Goal: Check status: Check status

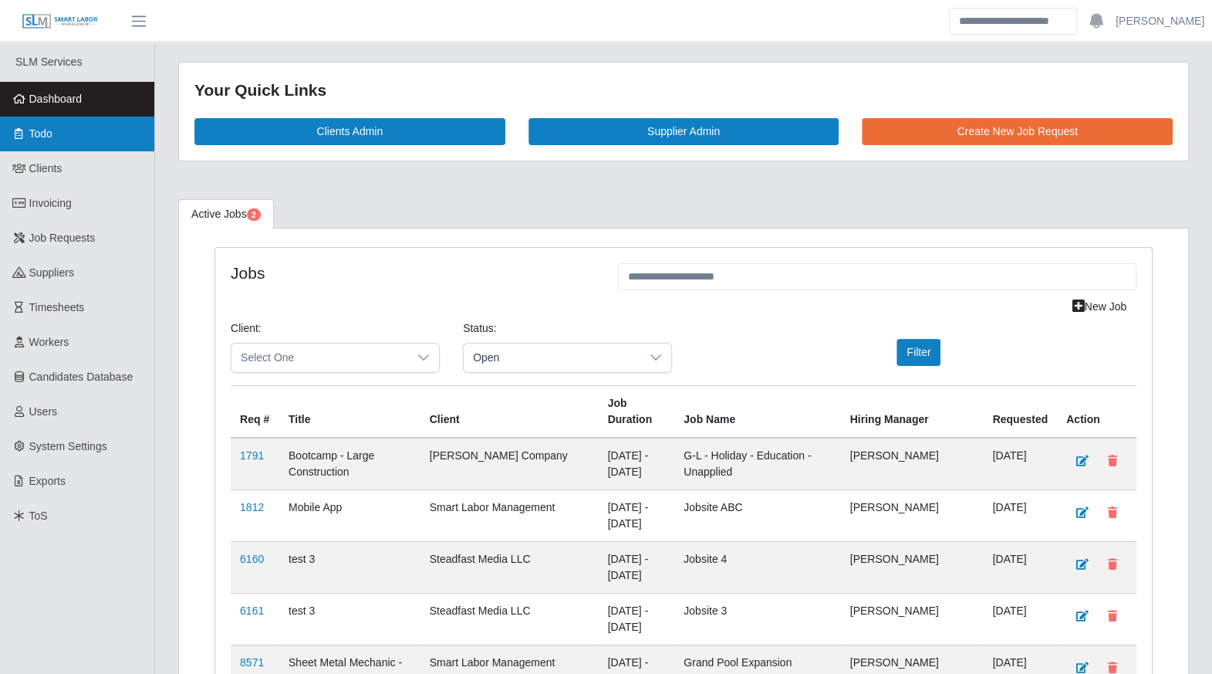
click at [51, 130] on span "Todo" at bounding box center [40, 133] width 23 height 12
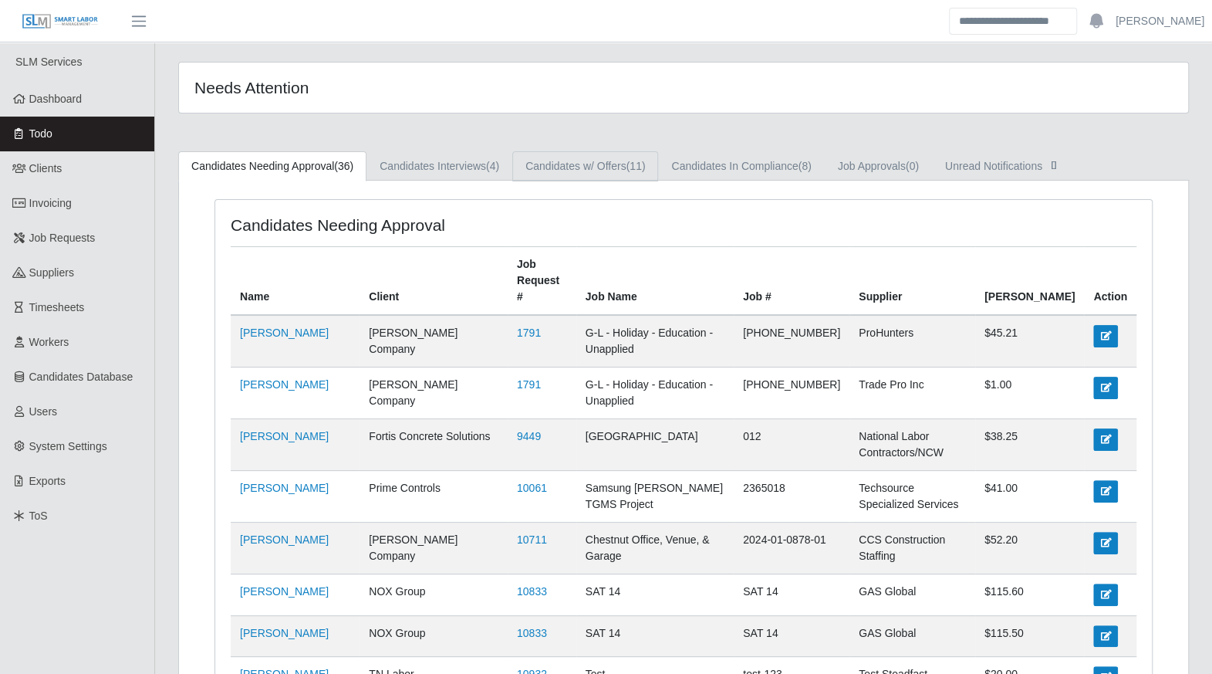
click at [623, 171] on link "Candidates w/ Offers (11)" at bounding box center [585, 166] width 146 height 30
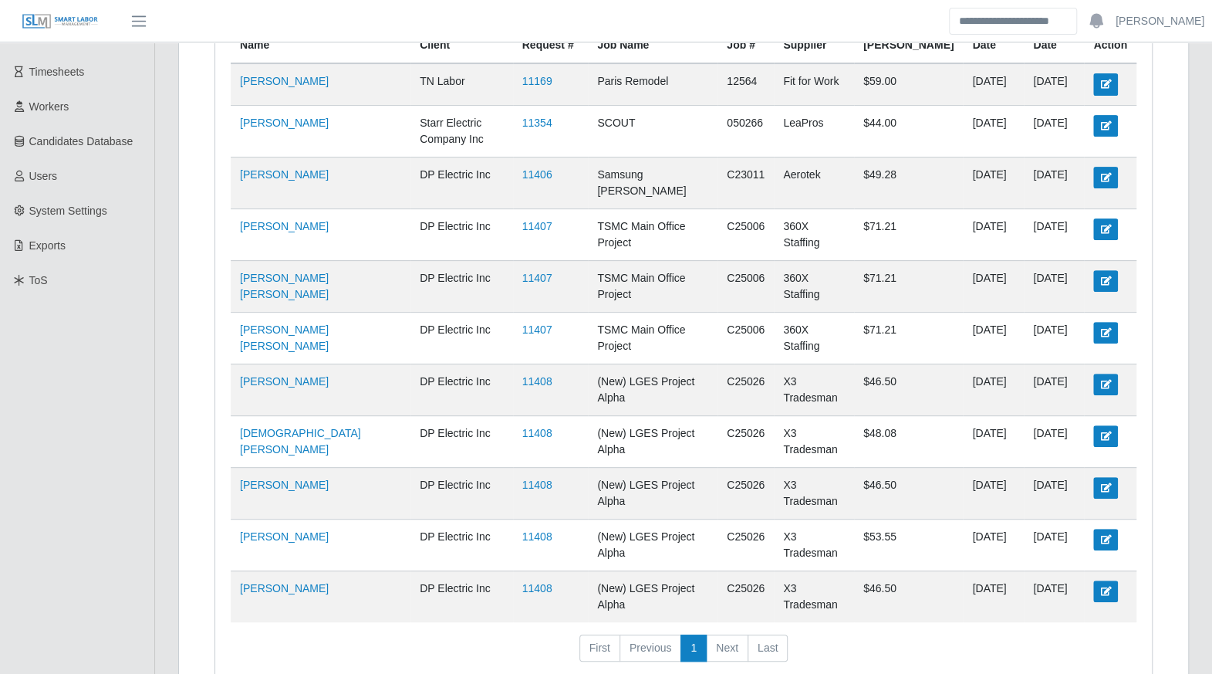
scroll to position [236, 0]
click at [548, 581] on link "11408" at bounding box center [537, 587] width 30 height 12
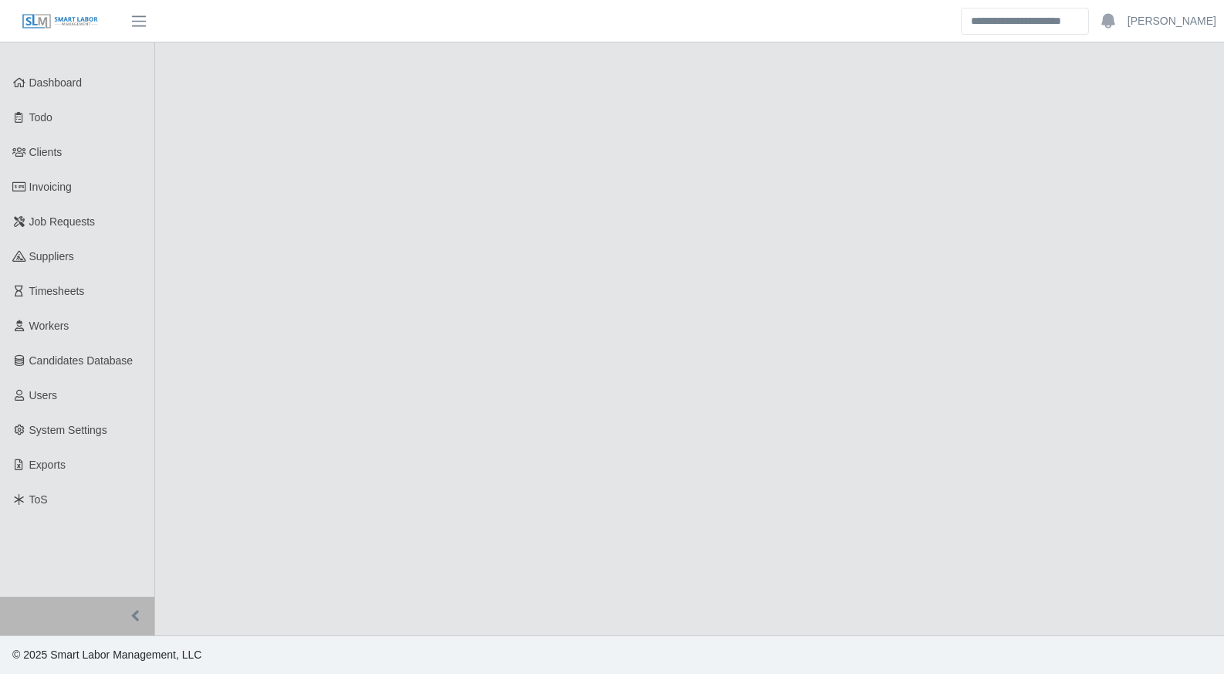
select select "****"
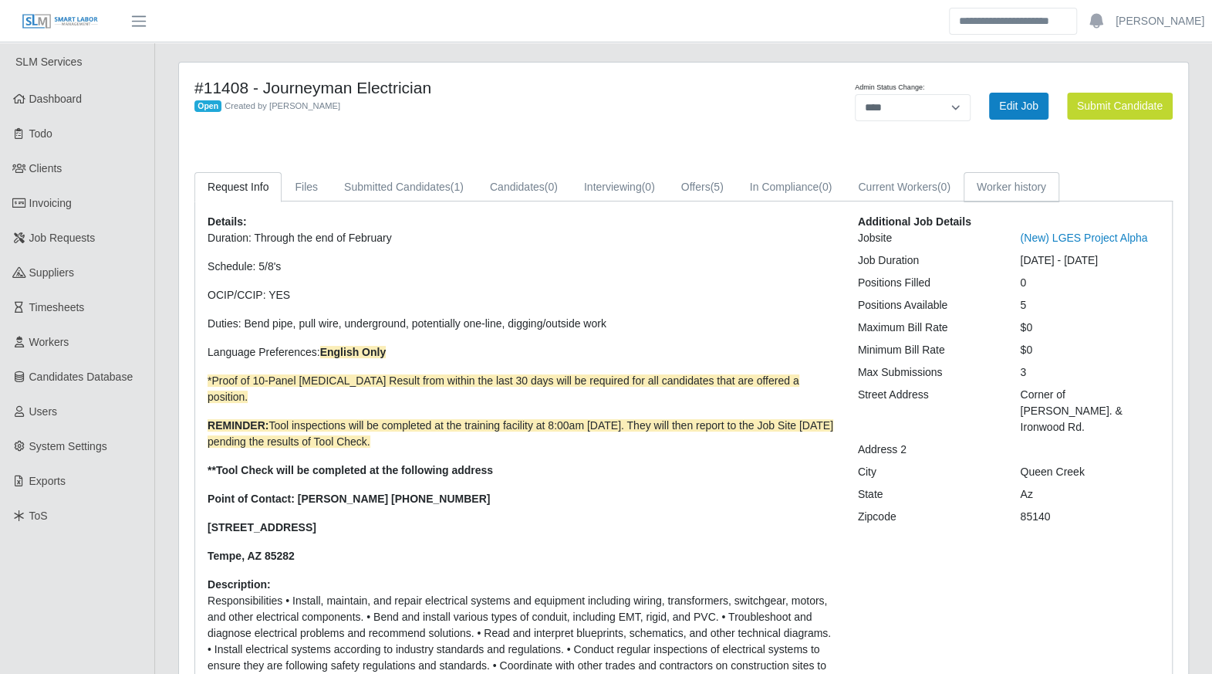
click at [974, 194] on link "Worker history" at bounding box center [1012, 187] width 96 height 30
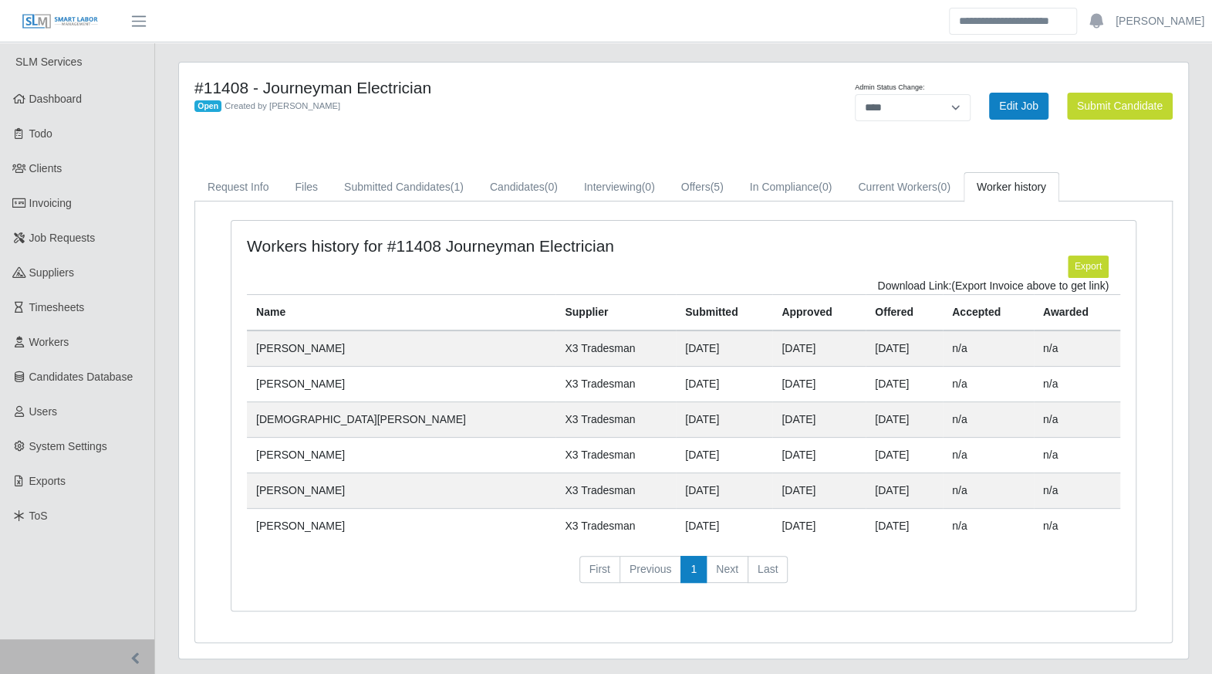
scroll to position [37, 0]
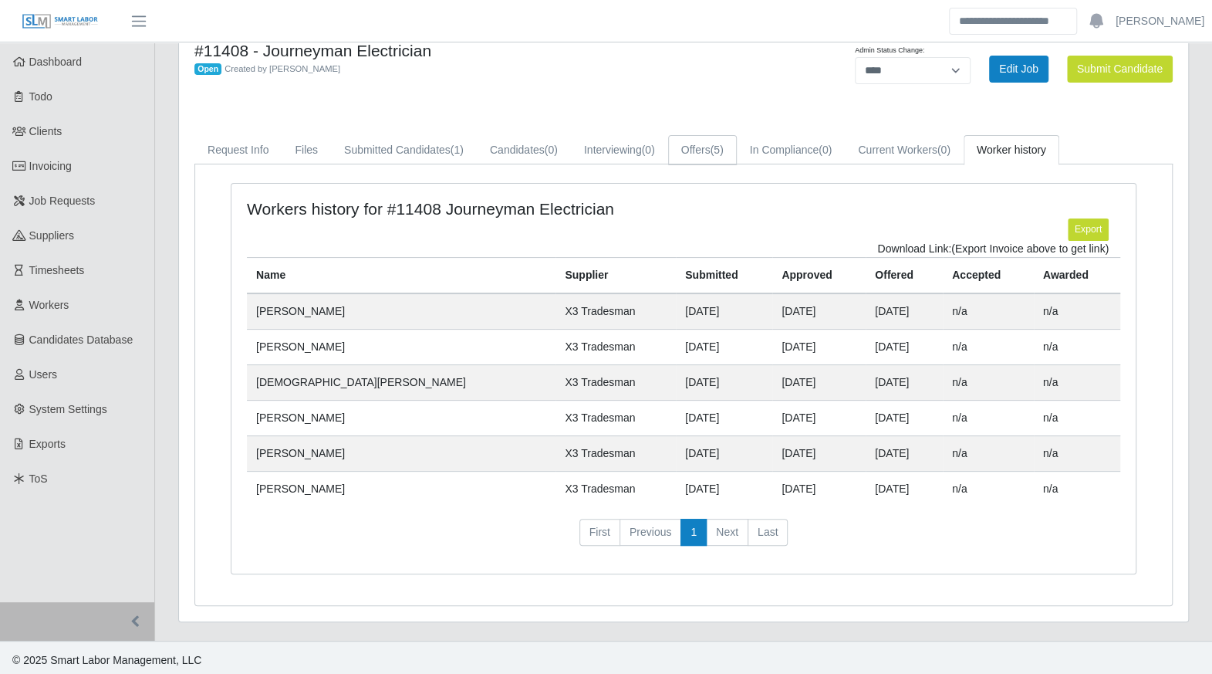
click at [706, 146] on link "Offers (5)" at bounding box center [702, 150] width 69 height 30
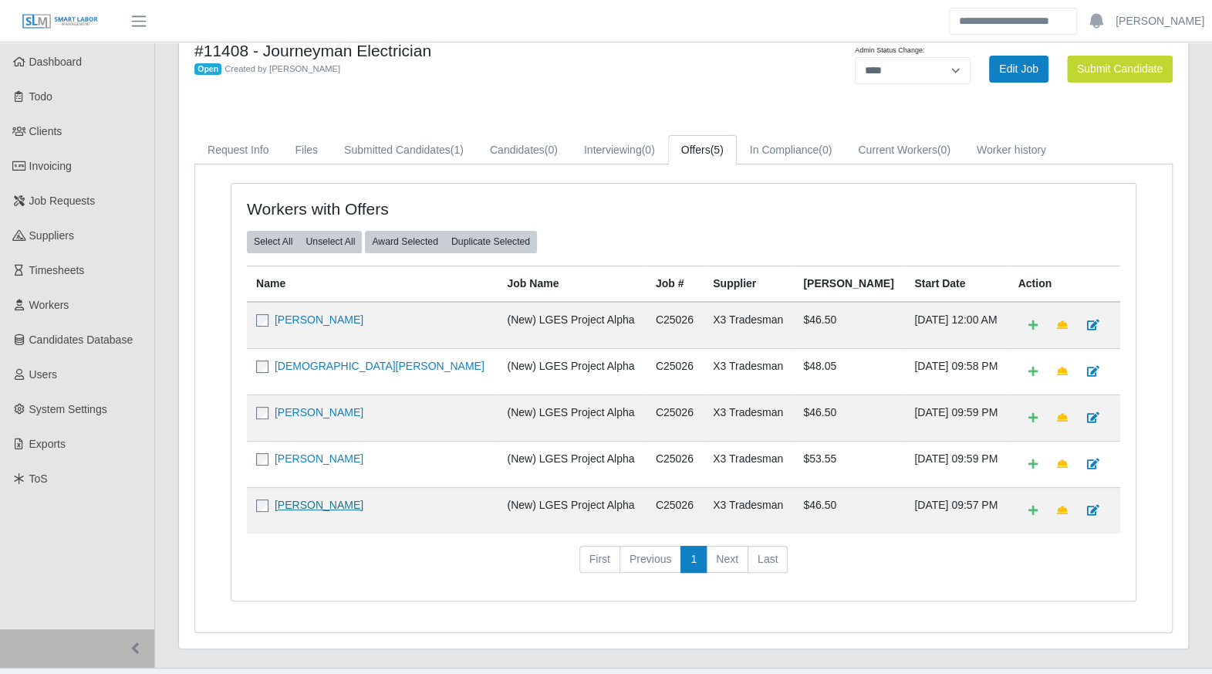
click at [297, 498] on link "[PERSON_NAME]" at bounding box center [319, 504] width 89 height 12
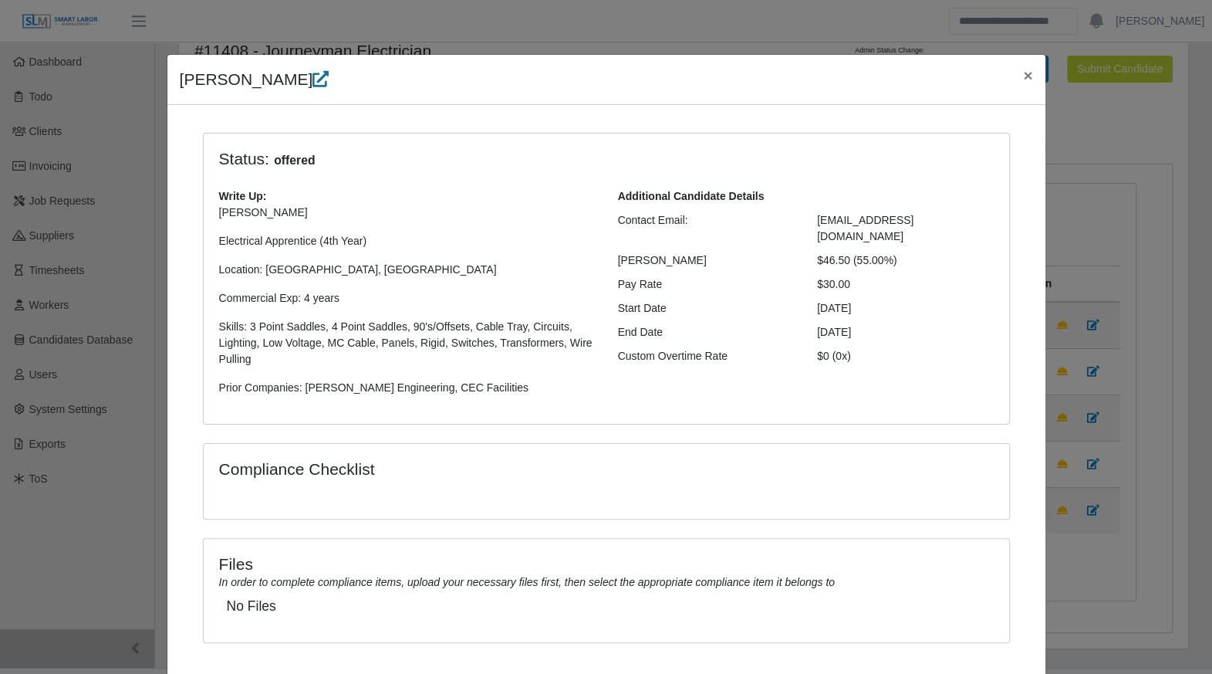
click at [312, 86] on icon at bounding box center [320, 79] width 16 height 16
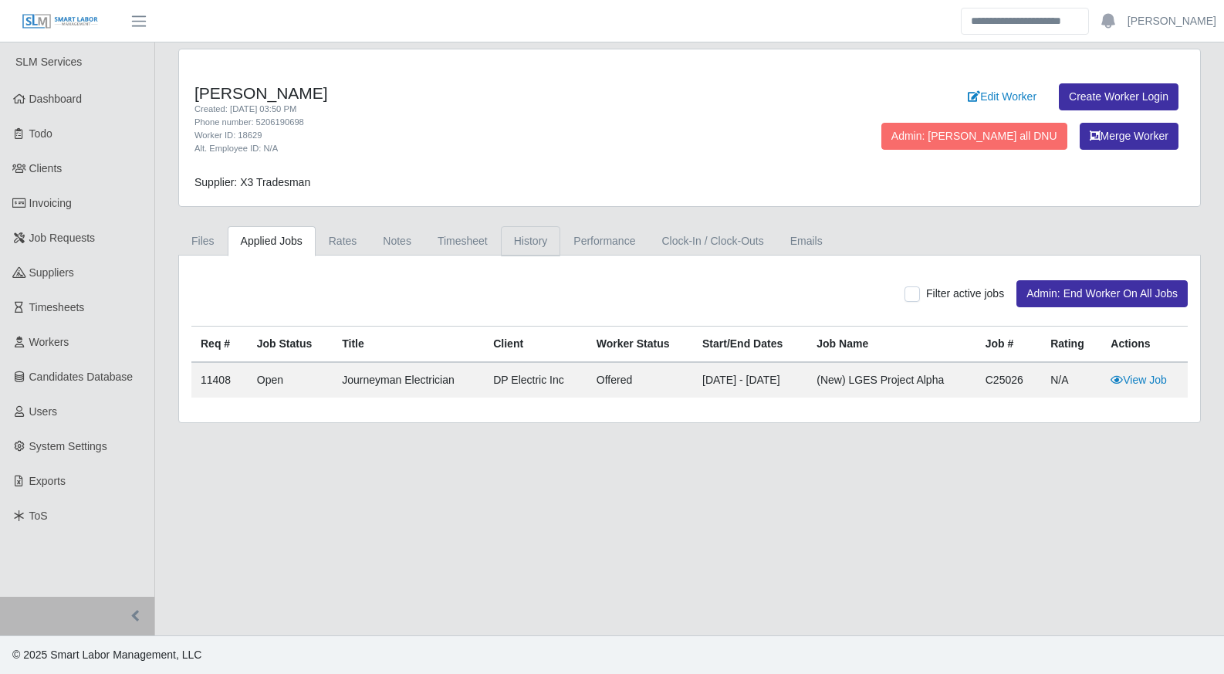
click at [529, 240] on link "History" at bounding box center [531, 241] width 60 height 30
